Goal: Task Accomplishment & Management: Manage account settings

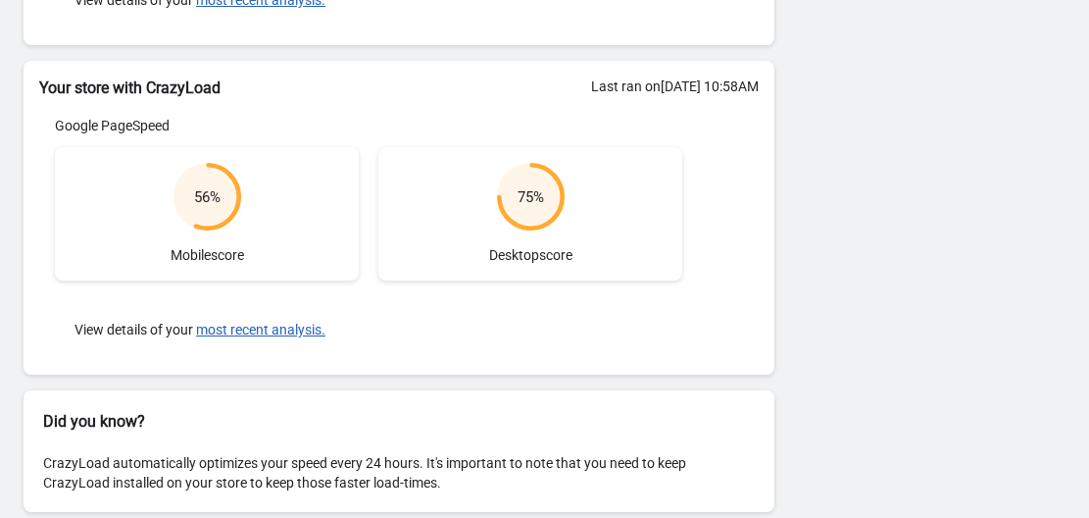
scroll to position [553, 0]
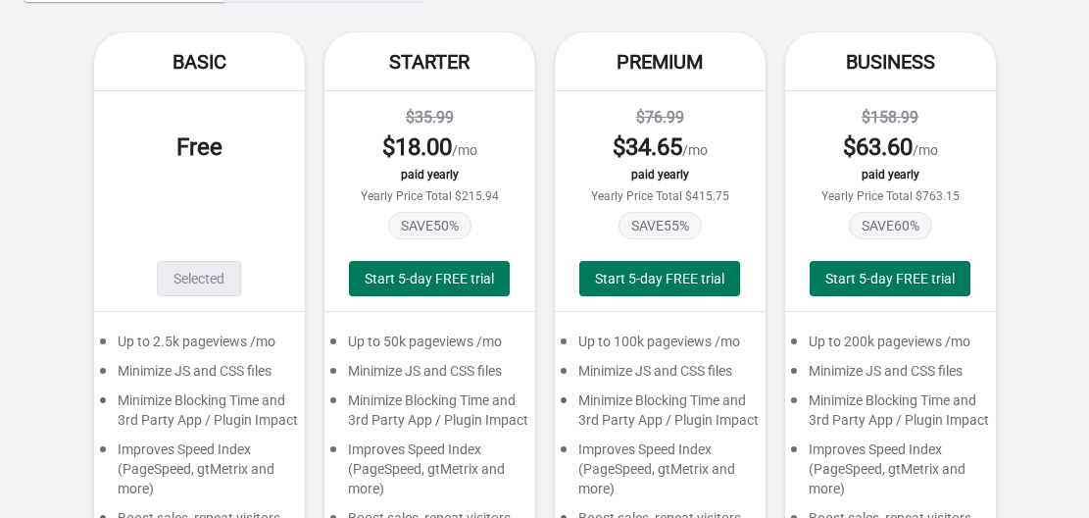
scroll to position [63, 0]
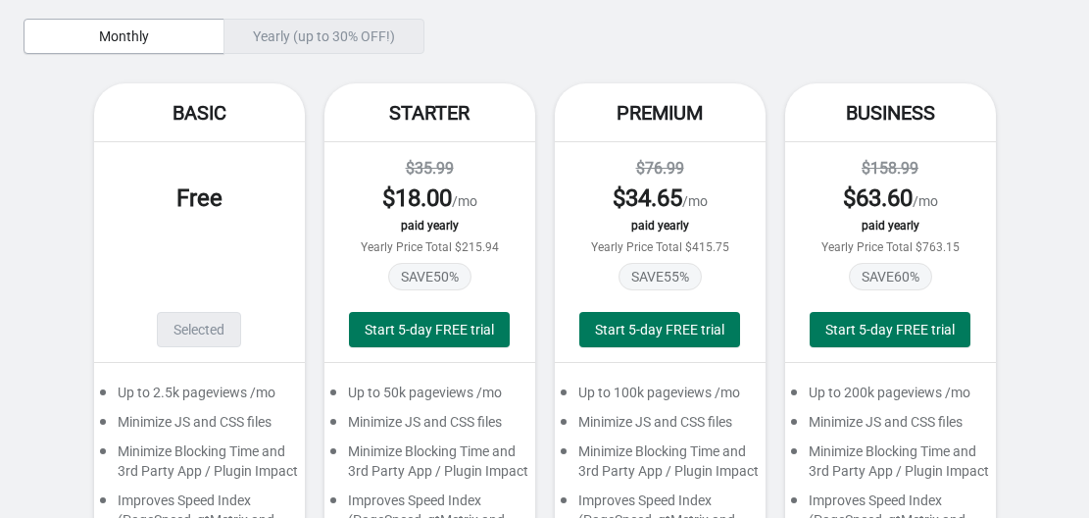
click at [184, 321] on div "Selected" at bounding box center [199, 329] width 84 height 35
